Goal: Find specific page/section: Find specific page/section

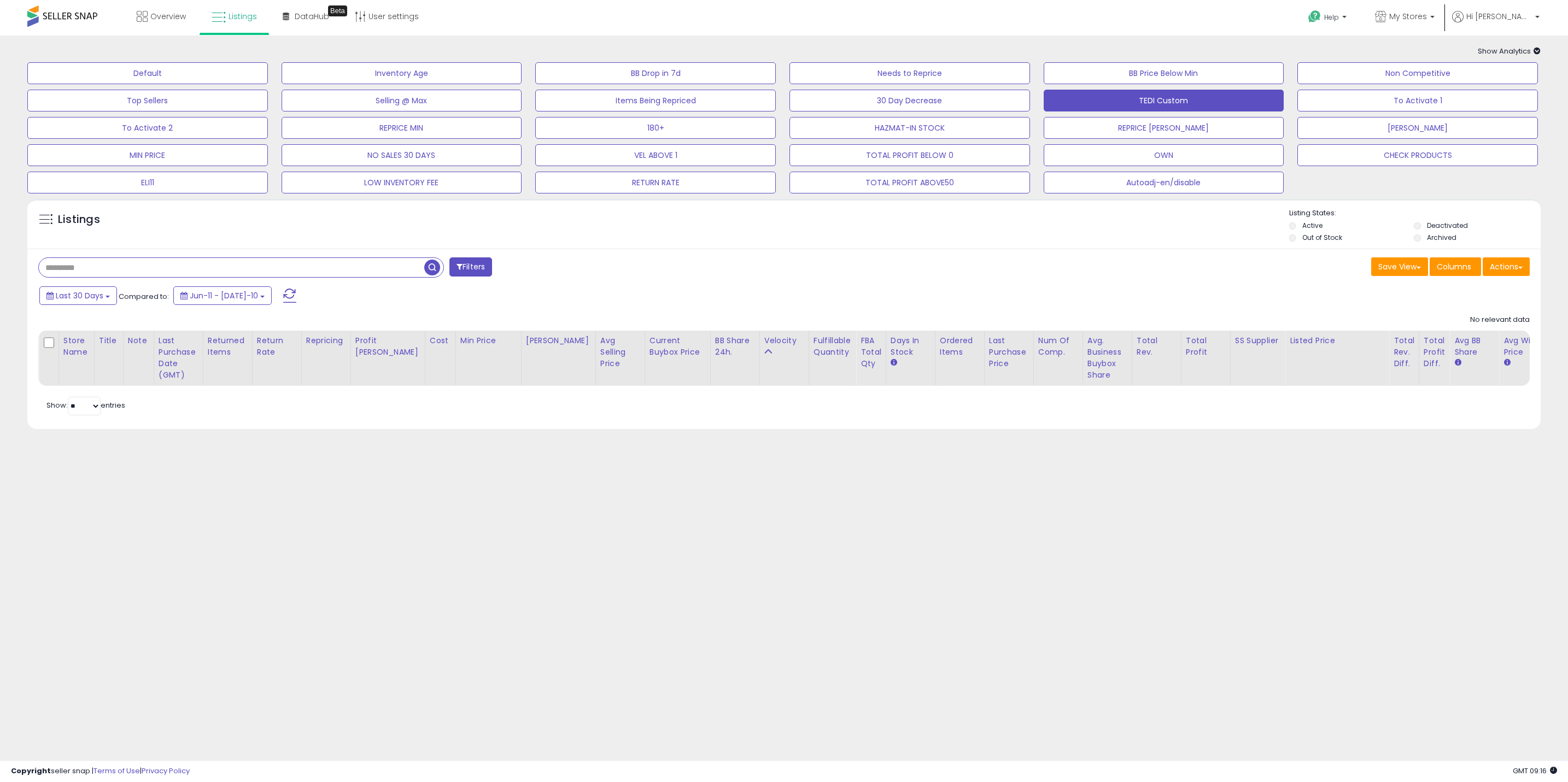
click at [229, 272] on input "text" at bounding box center [231, 268] width 385 height 19
click at [440, 272] on button "button" at bounding box center [433, 266] width 19 height 17
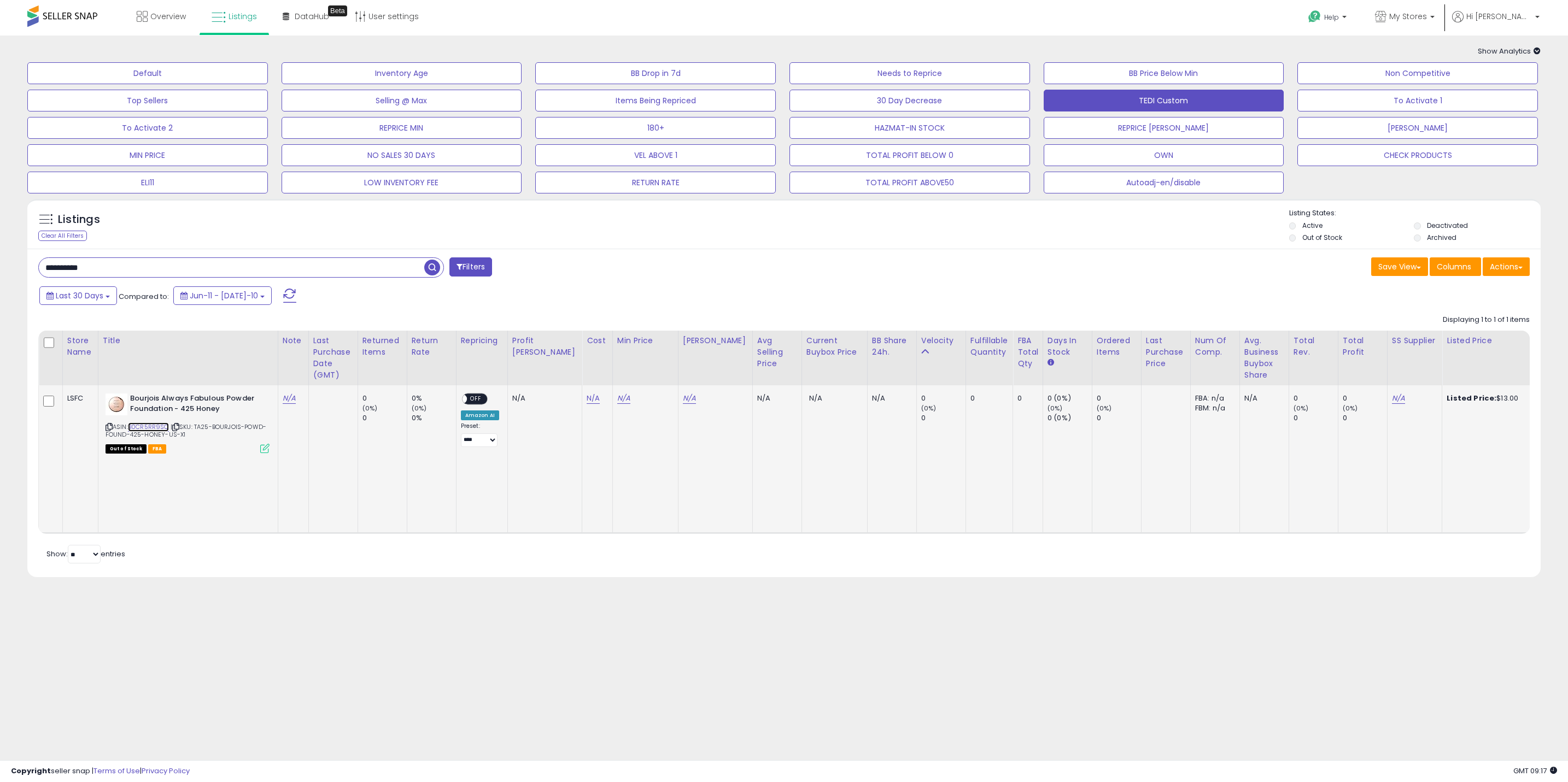
click at [145, 427] on link "B0CR5RR9SC" at bounding box center [148, 427] width 41 height 10
drag, startPoint x: 227, startPoint y: 408, endPoint x: 131, endPoint y: 398, distance: 96.5
click at [131, 398] on b "Bourjois Always Fabulous Powder Foundation - 425 Honey" at bounding box center [197, 405] width 133 height 23
copy b "Bourjois Always Fabulous Powder Foundation - 425 Honey"
drag, startPoint x: 199, startPoint y: 429, endPoint x: 210, endPoint y: 438, distance: 14.2
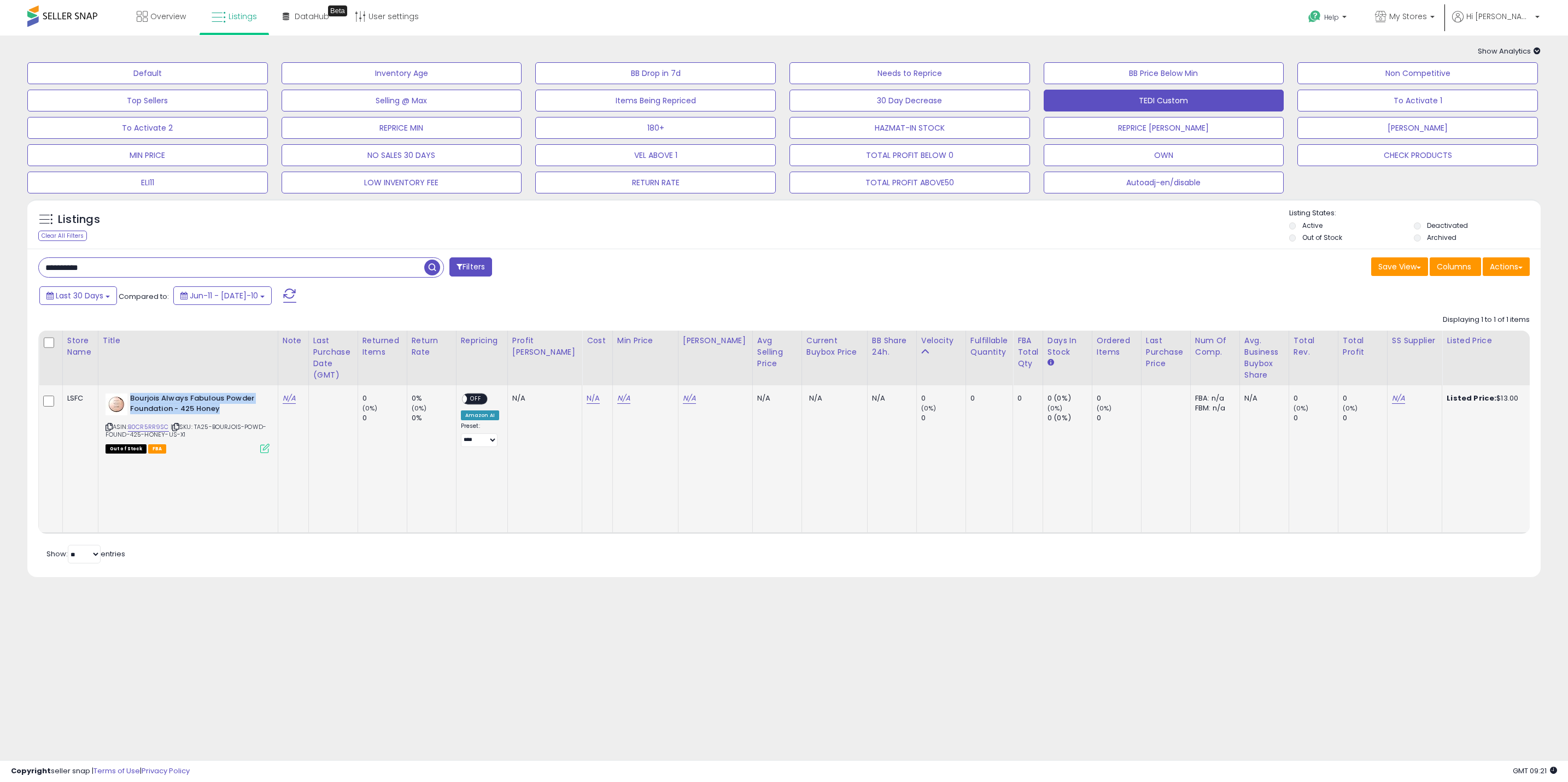
click at [210, 438] on div "ASIN: B0CR5RR9SC | SKU: TA25-BOURJOIS-POWD-FOUND-425-HONEY-US-X1 Out of Stock F…" at bounding box center [188, 422] width 164 height 58
copy span "TA25-BOURJOIS-POWD-FOUND-425-HONEY-US-X1"
click at [263, 261] on input "**********" at bounding box center [231, 268] width 385 height 19
paste input "text"
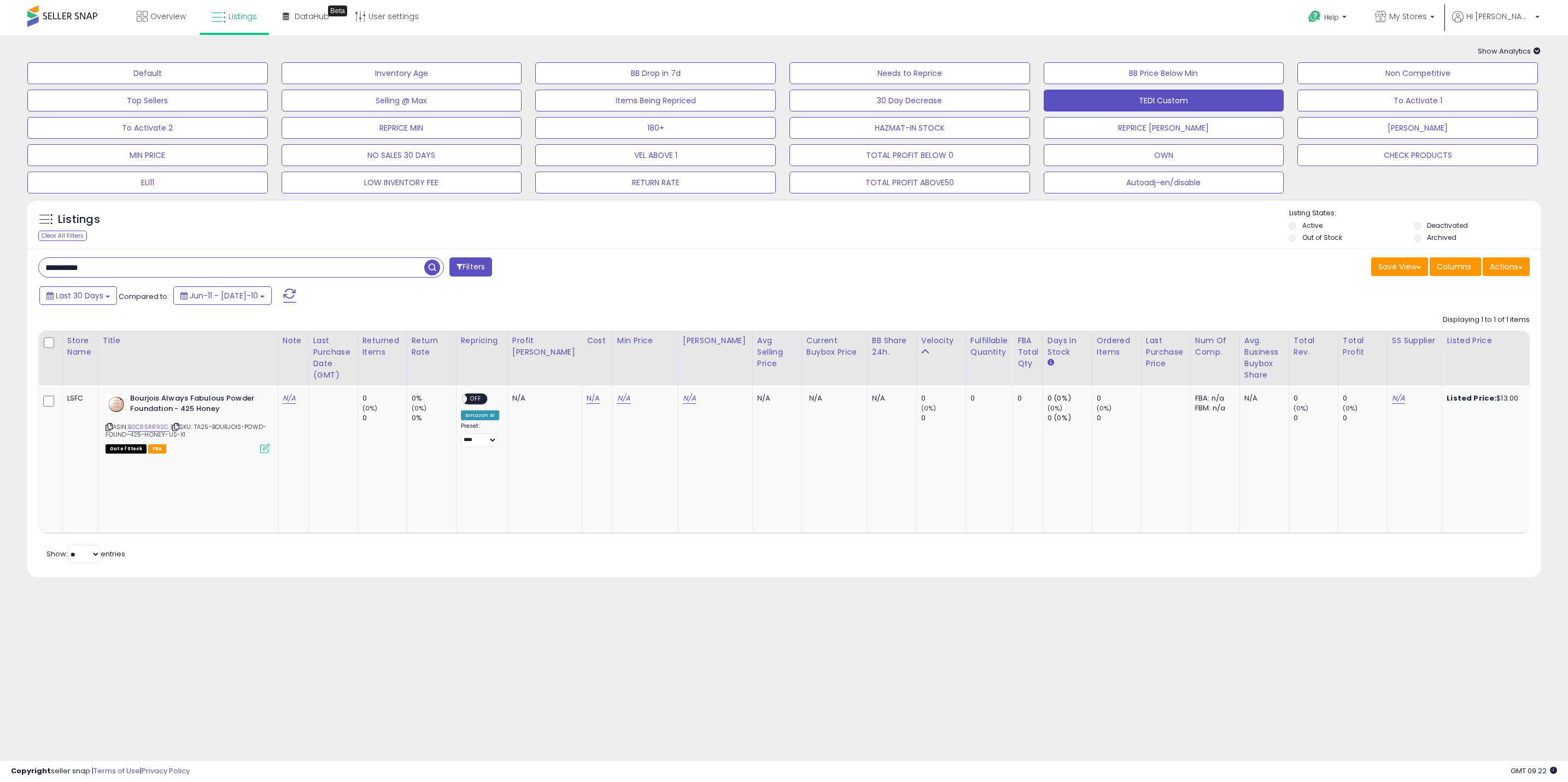
type input "**********"
click at [437, 274] on span "button" at bounding box center [432, 267] width 16 height 16
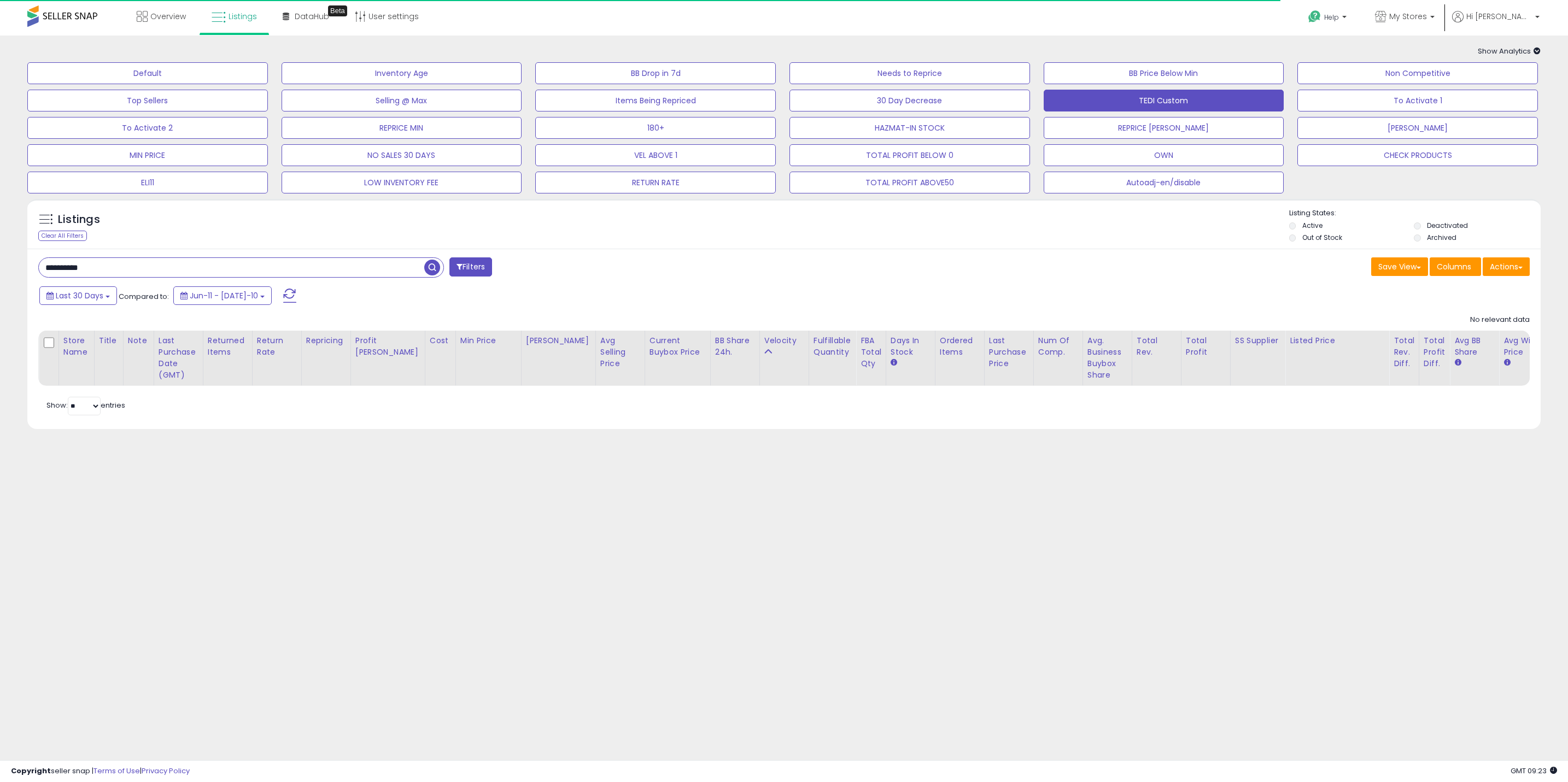
drag, startPoint x: 438, startPoint y: 272, endPoint x: 438, endPoint y: 242, distance: 30.0
click at [438, 272] on span "button" at bounding box center [432, 267] width 16 height 16
